Goal: Information Seeking & Learning: Learn about a topic

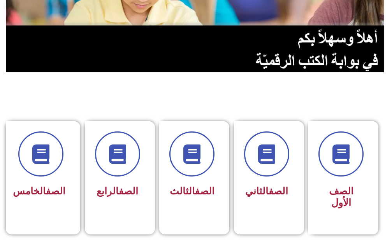
scroll to position [156, 0]
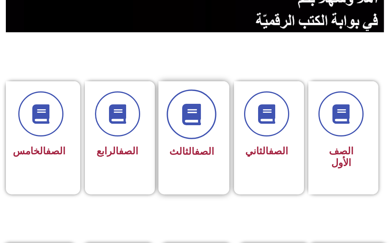
click at [179, 124] on span at bounding box center [191, 114] width 50 height 50
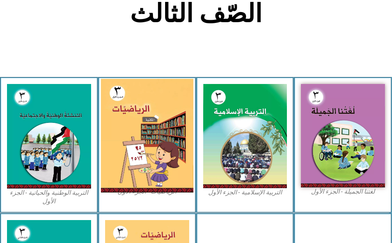
scroll to position [194, 0]
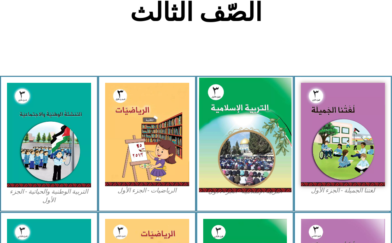
click at [270, 124] on img at bounding box center [245, 134] width 92 height 115
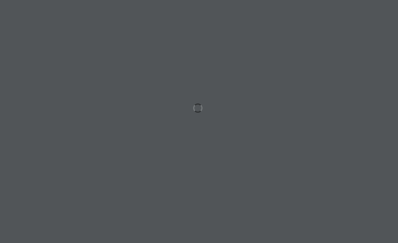
scroll to position [0, 24]
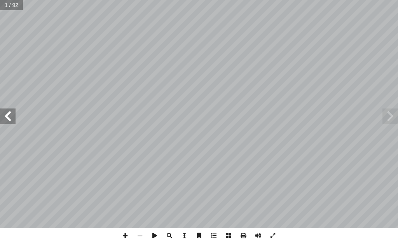
click at [11, 119] on span at bounding box center [8, 117] width 16 height 16
click at [9, 116] on span at bounding box center [8, 117] width 16 height 16
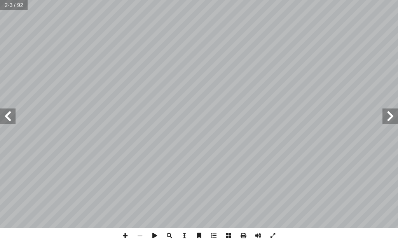
click at [9, 116] on span at bounding box center [8, 117] width 16 height 16
click at [9, 115] on span at bounding box center [8, 117] width 16 height 16
click at [10, 115] on span at bounding box center [8, 117] width 16 height 16
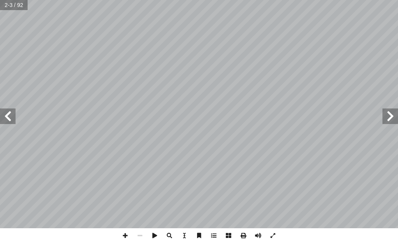
click at [10, 115] on span at bounding box center [8, 117] width 16 height 16
click at [3, 114] on span at bounding box center [8, 117] width 16 height 16
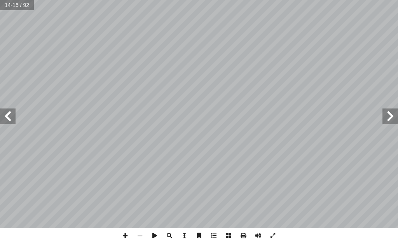
click at [3, 114] on span at bounding box center [8, 117] width 16 height 16
click at [4, 114] on span at bounding box center [8, 117] width 16 height 16
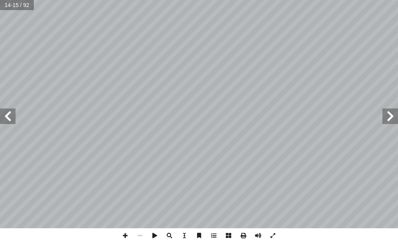
click at [4, 114] on span at bounding box center [8, 117] width 16 height 16
click at [5, 113] on span at bounding box center [8, 117] width 16 height 16
click at [6, 115] on span at bounding box center [8, 117] width 16 height 16
click at [127, 233] on span at bounding box center [125, 235] width 15 height 15
click at [126, 237] on span at bounding box center [125, 235] width 15 height 15
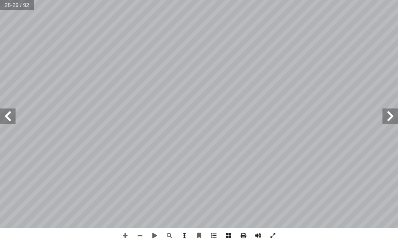
click at [5, 118] on span at bounding box center [8, 117] width 16 height 16
